Goal: Task Accomplishment & Management: Complete application form

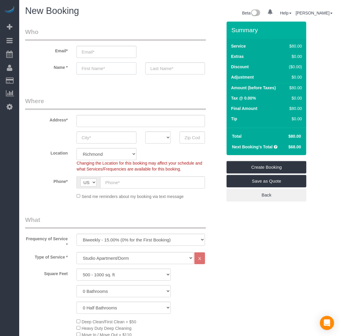
click at [98, 70] on input "text" at bounding box center [107, 68] width 60 height 12
paste input "[PERSON_NAME]"
type input "[PERSON_NAME]"
click at [163, 72] on input "text" at bounding box center [176, 68] width 60 height 12
paste input "[PERSON_NAME]"
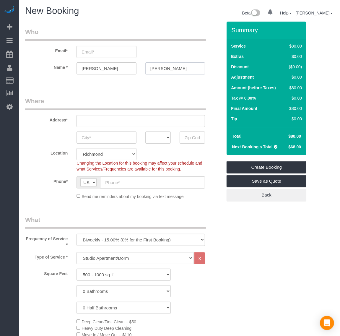
type input "[PERSON_NAME]"
click at [98, 51] on input "email" at bounding box center [107, 52] width 60 height 12
type input "y"
type input "N"
type input "[EMAIL_ADDRESS][DOMAIN_NAME]"
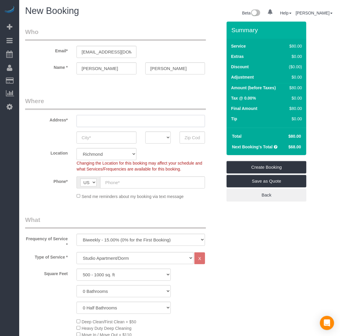
click at [160, 122] on input "text" at bounding box center [141, 121] width 129 height 12
paste input "[STREET_ADDRESS]"
type input "[STREET_ADDRESS]"
click at [113, 135] on input "text" at bounding box center [107, 138] width 60 height 12
type input "[GEOGRAPHIC_DATA]"
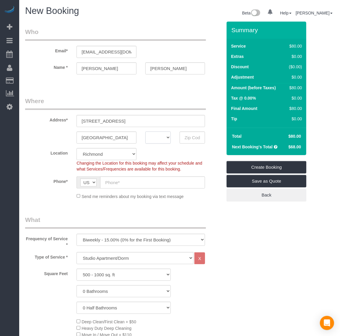
click at [158, 135] on select "AK AL AR AZ CA CO CT DC DE [GEOGRAPHIC_DATA] [GEOGRAPHIC_DATA] HI IA ID IL IN K…" at bounding box center [158, 138] width 25 height 12
select select "VA"
click at [146, 132] on select "AK AL AR AZ CA CO CT DC DE [GEOGRAPHIC_DATA] [GEOGRAPHIC_DATA] HI IA ID IL IN K…" at bounding box center [158, 138] width 25 height 12
drag, startPoint x: 184, startPoint y: 138, endPoint x: 203, endPoint y: 101, distance: 41.9
click at [184, 138] on input "text" at bounding box center [192, 138] width 25 height 12
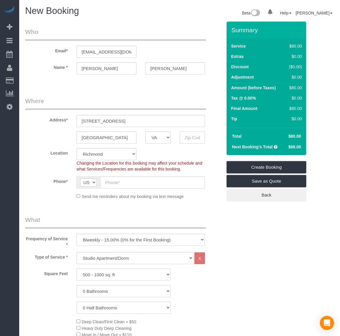
paste input "23219"
type input "23219"
click at [174, 183] on input "text" at bounding box center [152, 183] width 105 height 12
type input "[PHONE_NUMBER]"
click at [162, 237] on select "One Time Weekly - 20.00% (0% for the First Booking) Biweekly - 15.00% (0% for t…" at bounding box center [141, 240] width 129 height 12
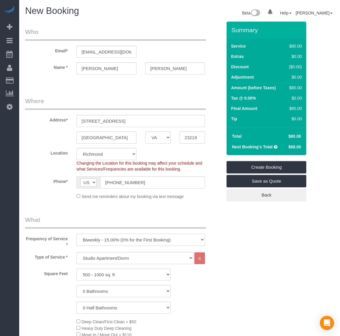
select select "object:11713"
click at [77, 234] on select "One Time Weekly - 20.00% (0% for the First Booking) Biweekly - 15.00% (0% for t…" at bounding box center [141, 240] width 129 height 12
click at [113, 258] on select "Studio Apartment/Dorm One Bedroom Home Two Bedroom Home Three Bedroom Home Four…" at bounding box center [135, 258] width 117 height 12
select select "134"
click at [77, 252] on select "Studio Apartment/Dorm One Bedroom Home Two Bedroom Home Three Bedroom Home Four…" at bounding box center [135, 258] width 117 height 12
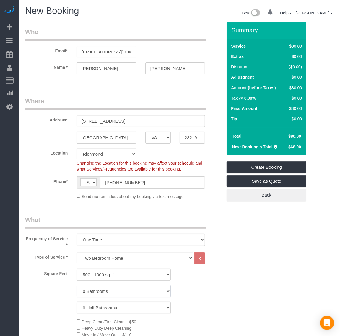
click at [106, 289] on select "0 Bathrooms 1 Bathroom 2 Bathrooms 3 Bathrooms 4 Bathrooms 5 Bathrooms 6 Bathro…" at bounding box center [124, 291] width 94 height 12
select select "2"
click at [77, 285] on select "0 Bathrooms 1 Bathroom 2 Bathrooms 3 Bathrooms 4 Bathrooms 5 Bathrooms 6 Bathro…" at bounding box center [124, 291] width 94 height 12
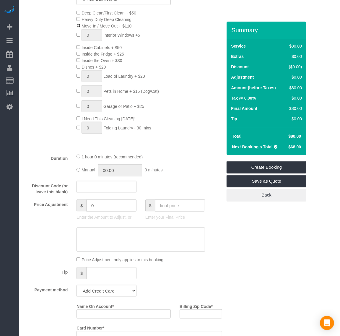
scroll to position [333, 0]
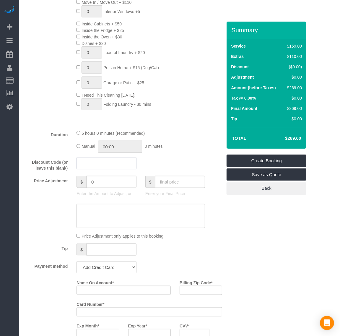
click at [98, 165] on input "text" at bounding box center [107, 163] width 60 height 12
type input "POTATOCHIP"
click at [200, 262] on div "Payment method Add Credit Card Cash Check Paypal" at bounding box center [124, 267] width 206 height 12
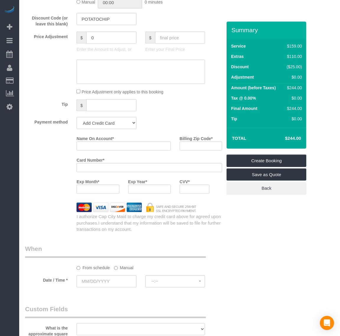
scroll to position [481, 0]
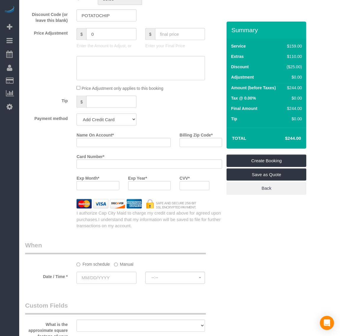
drag, startPoint x: 119, startPoint y: 120, endPoint x: 119, endPoint y: 125, distance: 4.7
click at [119, 120] on select "Add Credit Card Cash Check Paypal" at bounding box center [107, 120] width 60 height 12
select select "string:paypal"
click at [77, 114] on select "Add Credit Card Cash Check Paypal" at bounding box center [107, 120] width 60 height 12
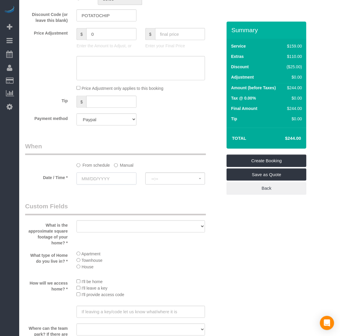
click at [104, 179] on input "text" at bounding box center [107, 179] width 60 height 12
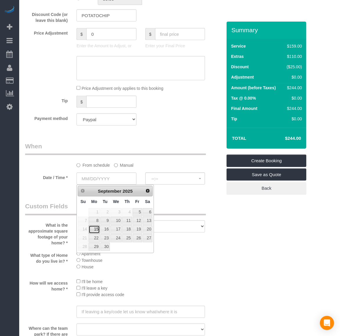
click at [97, 231] on link "15" at bounding box center [94, 230] width 11 height 8
type input "[DATE]"
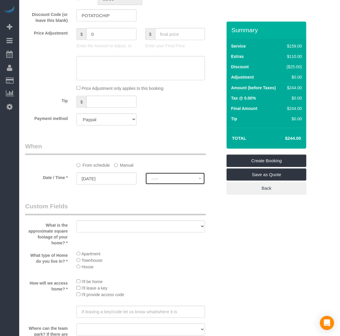
click at [167, 180] on span "--:--" at bounding box center [175, 179] width 47 height 5
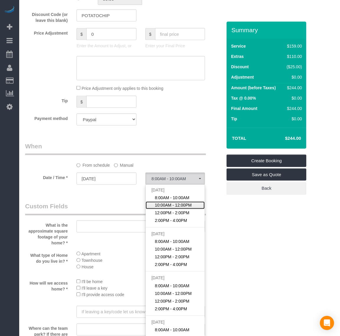
click at [168, 206] on span "10:00AM - 12:00PM" at bounding box center [173, 206] width 37 height 6
select select "spot46"
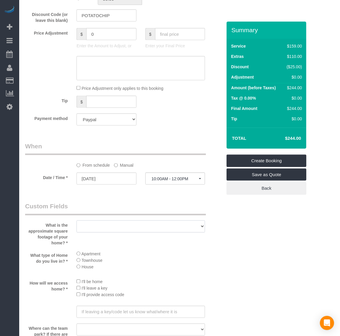
drag, startPoint x: 125, startPoint y: 222, endPoint x: 125, endPoint y: 227, distance: 4.4
click at [125, 222] on select "500 - 1000 sq. ft [DATE] - [DATE] sq. ft [DATE] - [DATE] sq. ft [DATE] - 2500 s…" at bounding box center [141, 227] width 129 height 12
select select "number:1"
click at [77, 221] on select "500 - 1000 sq. ft [DATE] - [DATE] sq. ft [DATE] - [DATE] sq. ft [DATE] - 2500 s…" at bounding box center [141, 227] width 129 height 12
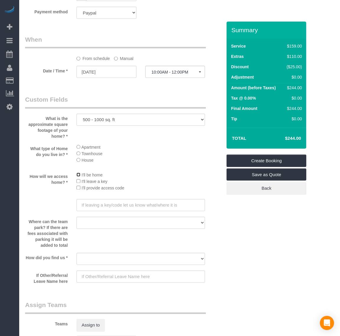
scroll to position [591, 0]
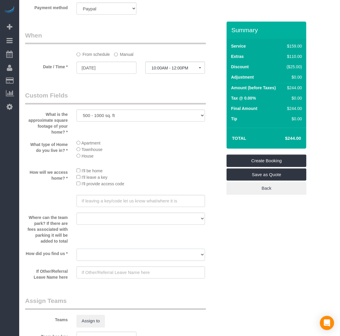
click at [94, 255] on select "Yelp Google Twitter Instagram Nextdoor Facebook Returning Customer Craigslist R…" at bounding box center [141, 255] width 129 height 12
select select "number:35"
click at [77, 249] on select "Yelp Google Twitter Instagram Nextdoor Facebook Returning Customer Craigslist R…" at bounding box center [141, 255] width 129 height 12
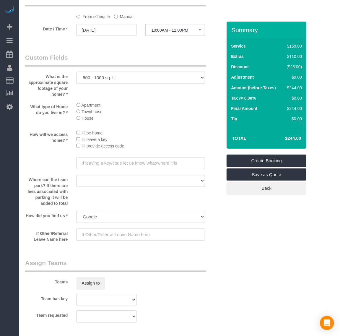
scroll to position [408, 0]
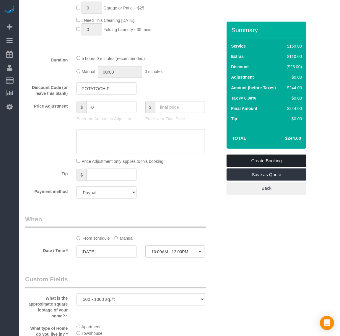
click at [249, 159] on link "Create Booking" at bounding box center [267, 161] width 80 height 12
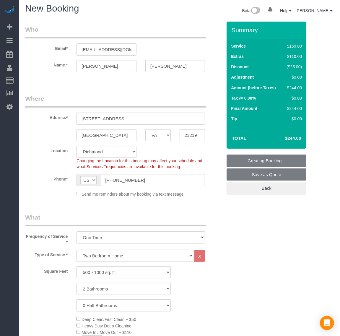
scroll to position [0, 0]
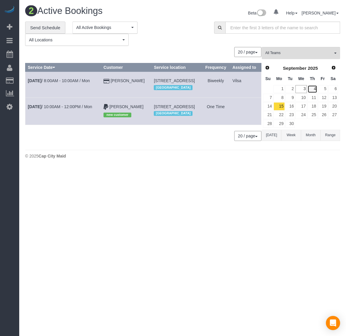
click at [314, 89] on link "4" at bounding box center [313, 89] width 10 height 8
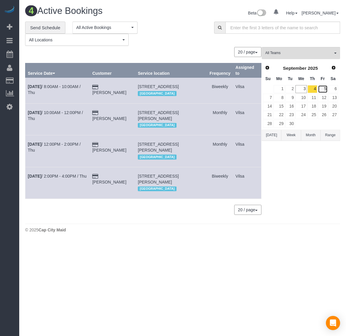
click at [321, 87] on link "5" at bounding box center [323, 89] width 10 height 8
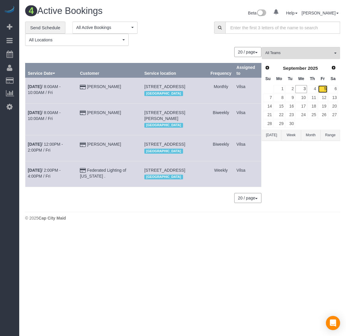
click at [324, 88] on link "5" at bounding box center [323, 89] width 10 height 8
click at [314, 90] on link "4" at bounding box center [313, 89] width 10 height 8
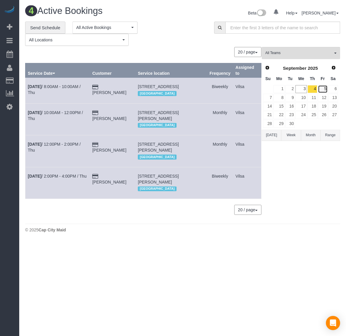
click at [323, 86] on link "5" at bounding box center [323, 89] width 10 height 8
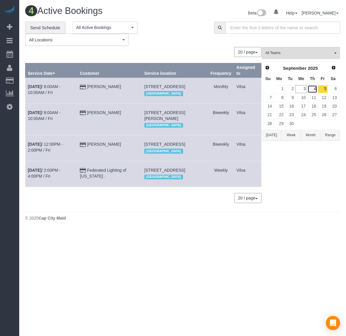
click at [314, 88] on link "4" at bounding box center [313, 89] width 10 height 8
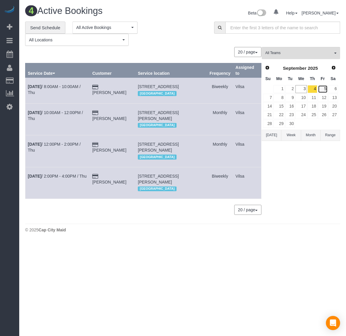
click at [324, 87] on link "5" at bounding box center [323, 89] width 10 height 8
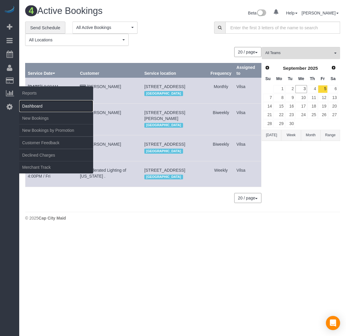
click at [47, 110] on link "Dashboard" at bounding box center [56, 106] width 74 height 12
click at [47, 114] on link "New Bookings" at bounding box center [56, 118] width 74 height 12
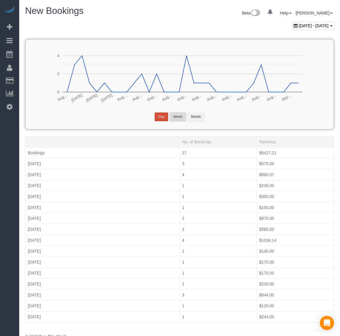
click at [181, 115] on button "Week" at bounding box center [178, 116] width 17 height 9
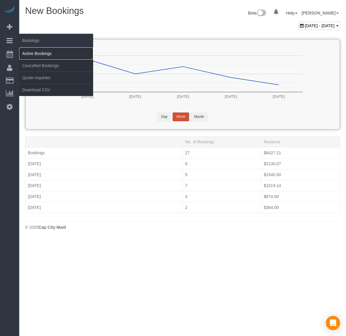
click at [45, 52] on link "Active Bookings" at bounding box center [56, 54] width 74 height 12
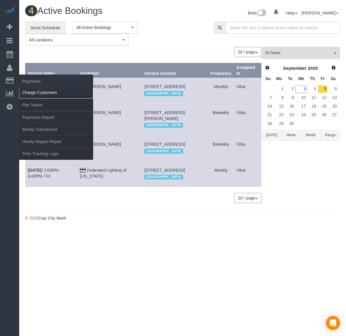
click at [30, 88] on link "Charge Customers" at bounding box center [56, 93] width 74 height 12
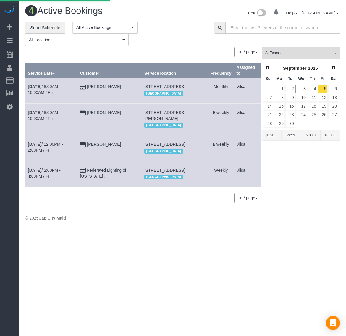
select select
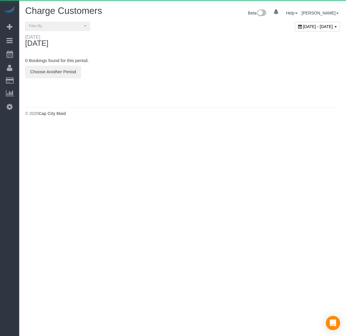
click at [303, 25] on span "[DATE] - [DATE]" at bounding box center [318, 26] width 30 height 5
type input "**********"
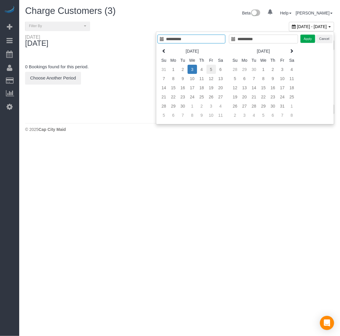
type input "**********"
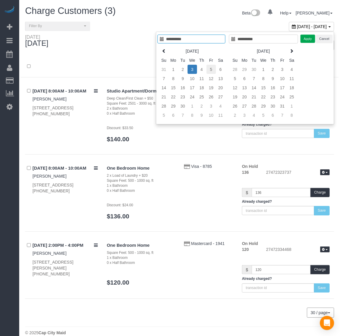
click at [207, 71] on td "5" at bounding box center [211, 69] width 9 height 9
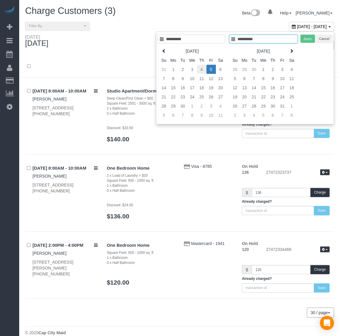
type input "**********"
click at [201, 71] on td "4" at bounding box center [201, 69] width 9 height 9
click at [201, 70] on td "4" at bounding box center [201, 69] width 9 height 9
click at [305, 36] on button "Apply" at bounding box center [308, 39] width 15 height 9
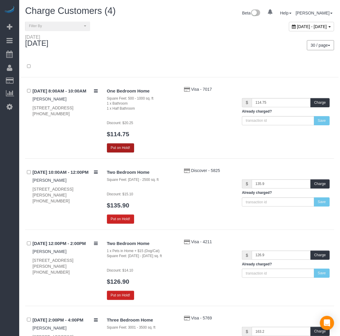
click at [116, 145] on button "Put on Hold!" at bounding box center [120, 147] width 27 height 9
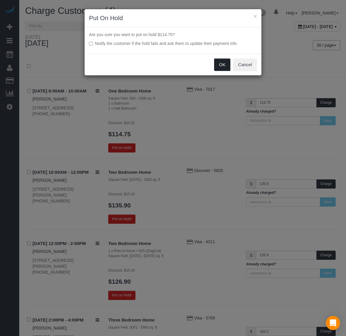
click at [217, 68] on button "OK" at bounding box center [222, 65] width 17 height 12
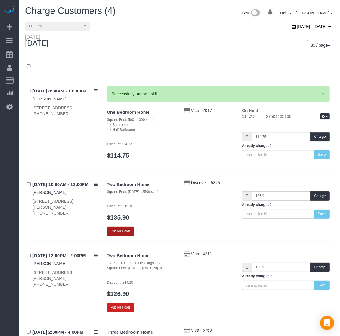
click at [117, 232] on button "Put on Hold!" at bounding box center [120, 231] width 27 height 9
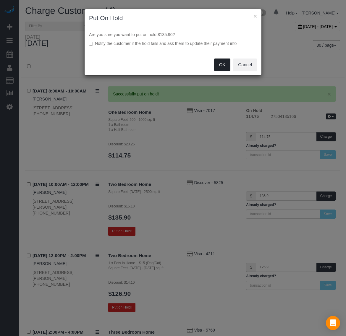
click at [215, 66] on button "OK" at bounding box center [222, 65] width 17 height 12
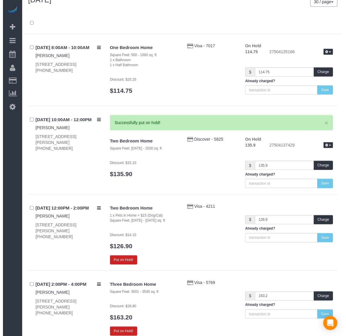
scroll to position [96, 0]
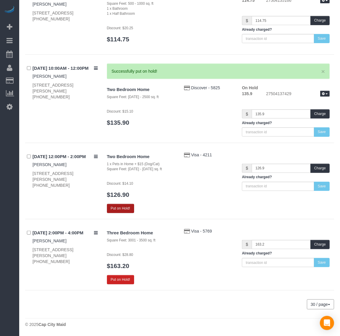
click at [124, 208] on button "Put on Hold!" at bounding box center [120, 208] width 27 height 9
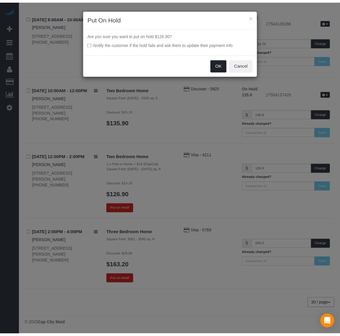
scroll to position [74, 0]
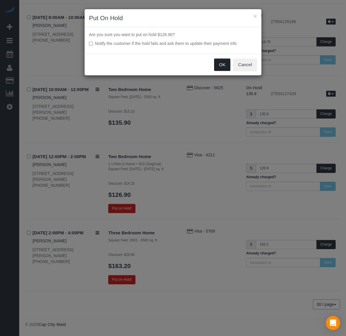
click at [227, 65] on button "OK" at bounding box center [222, 65] width 17 height 12
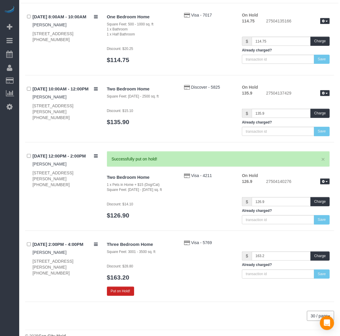
click at [117, 298] on div "[DATE] 2:00PM - 4:00PM [PERSON_NAME] [STREET_ADDRESS][PERSON_NAME] [PHONE_NUMBE…" at bounding box center [179, 271] width 309 height 62
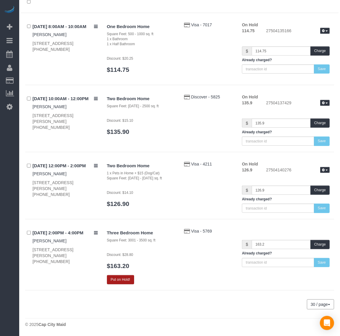
click at [115, 278] on button "Put on Hold!" at bounding box center [120, 279] width 27 height 9
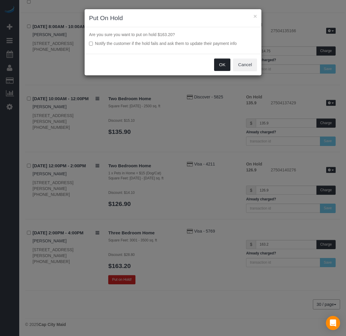
click at [219, 64] on button "OK" at bounding box center [222, 65] width 17 height 12
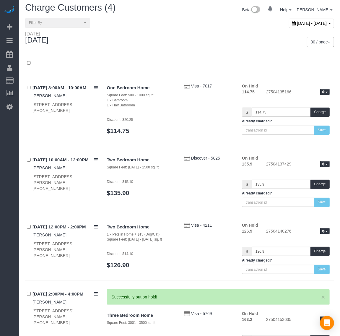
scroll to position [0, 0]
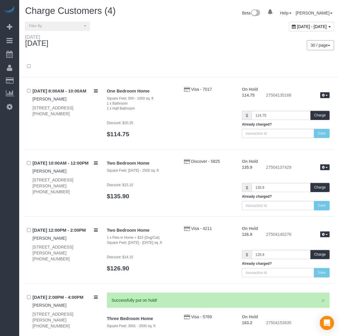
click at [289, 29] on div "[DATE] - [DATE]" at bounding box center [311, 26] width 45 height 9
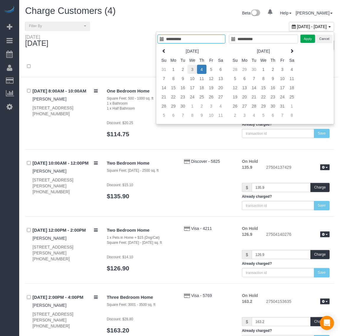
type input "**********"
click at [192, 73] on td "3" at bounding box center [192, 69] width 9 height 9
type input "**********"
click at [192, 73] on td "3" at bounding box center [192, 69] width 9 height 9
type input "**********"
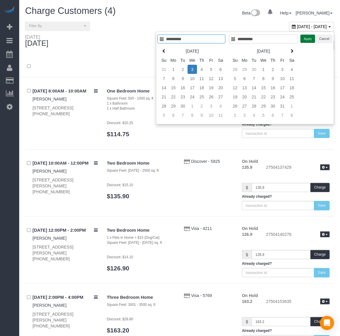
click at [307, 37] on button "Apply" at bounding box center [308, 39] width 15 height 9
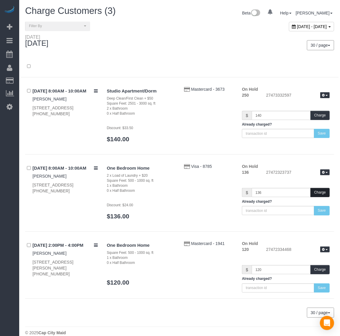
click at [323, 194] on button "Charge" at bounding box center [320, 192] width 19 height 9
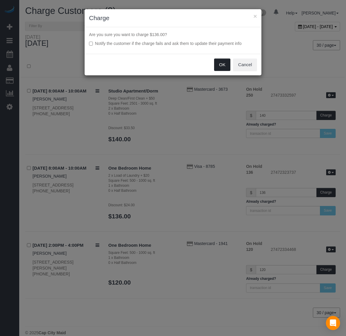
click at [215, 64] on button "OK" at bounding box center [222, 65] width 17 height 12
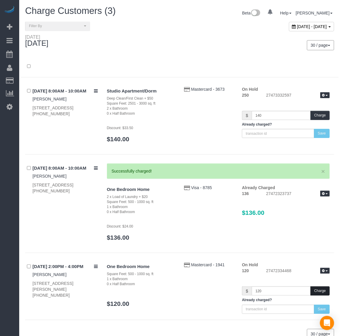
click at [321, 289] on button "Charge" at bounding box center [320, 291] width 19 height 9
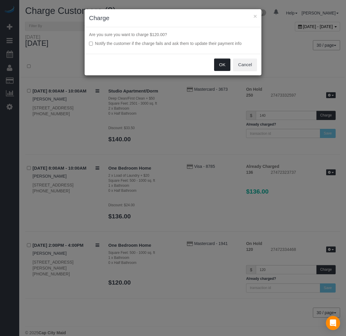
click at [223, 68] on button "OK" at bounding box center [222, 65] width 17 height 12
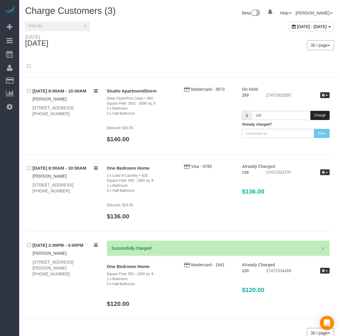
click at [322, 119] on button "Charge" at bounding box center [320, 115] width 19 height 9
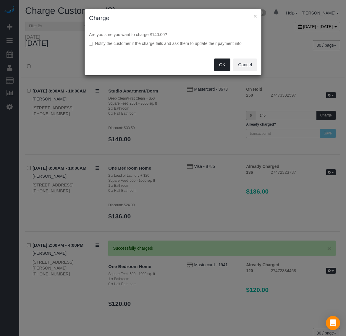
click at [221, 66] on button "OK" at bounding box center [222, 65] width 17 height 12
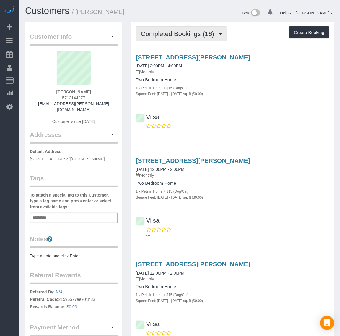
click at [177, 36] on button "Completed Bookings (16)" at bounding box center [181, 33] width 91 height 15
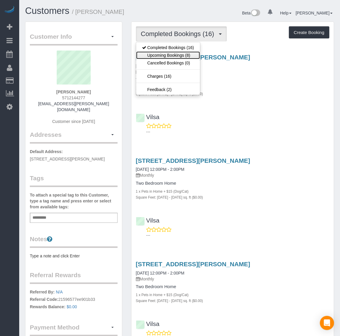
click at [179, 55] on link "Upcoming Bookings (8)" at bounding box center [168, 55] width 64 height 8
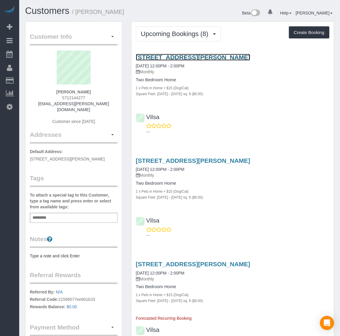
click at [148, 54] on link "[STREET_ADDRESS][PERSON_NAME]" at bounding box center [193, 57] width 114 height 7
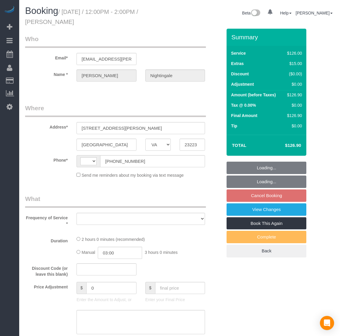
select select "VA"
select select "string:[GEOGRAPHIC_DATA]"
select select "object:609"
select select "string:fspay-4dd7514d-a046-4703-95ac-6ce3ffc3d5c5"
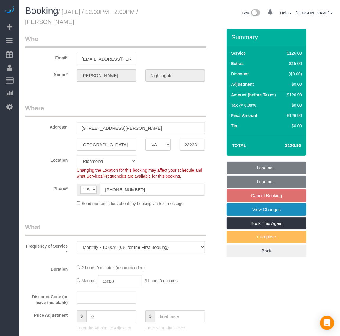
select select "object:820"
select select "number:2"
select select "number:26"
select select "number:35"
select select "number:17"
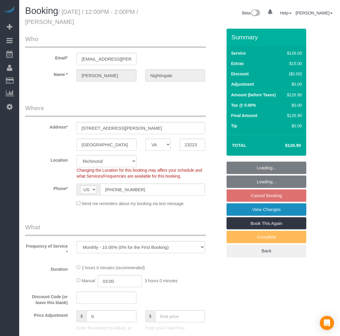
click at [279, 211] on link "View Changes" at bounding box center [267, 209] width 80 height 12
select select "spot3"
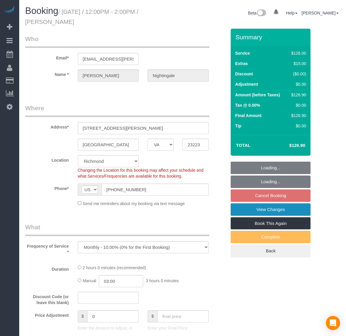
select select "1001"
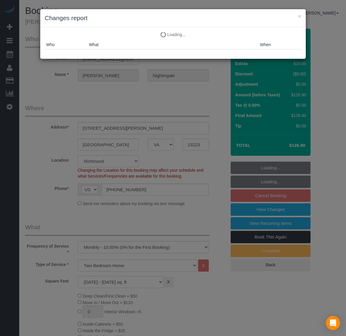
select select "1001"
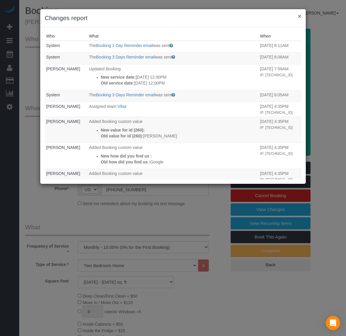
click at [300, 14] on button "×" at bounding box center [300, 16] width 4 height 6
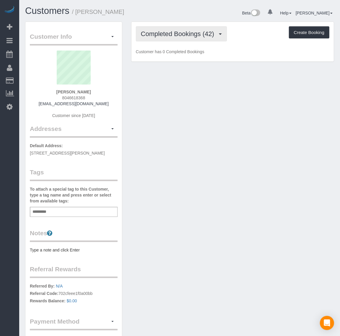
click at [164, 33] on span "Completed Bookings (42)" at bounding box center [179, 33] width 76 height 7
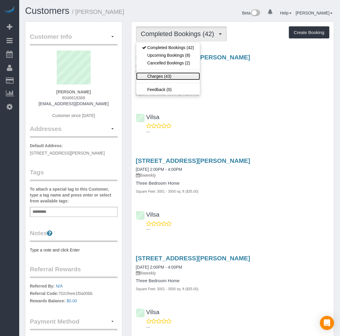
click at [157, 75] on link "Charges (43)" at bounding box center [168, 76] width 64 height 8
